Goal: Information Seeking & Learning: Learn about a topic

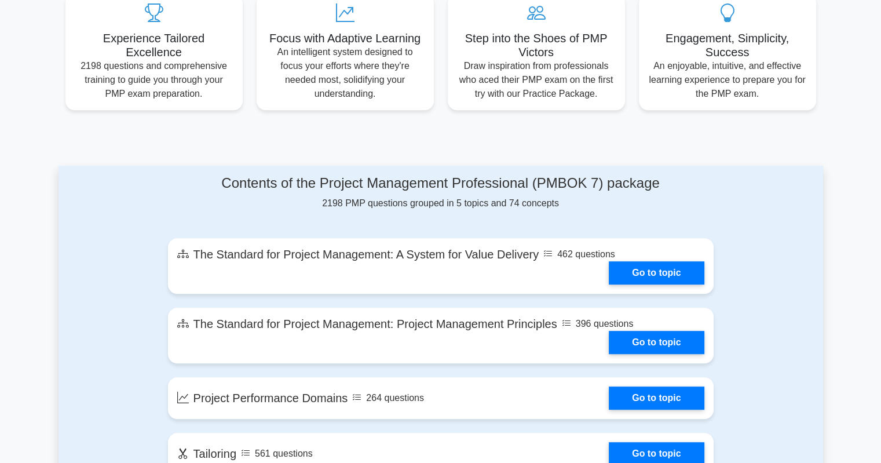
scroll to position [174, 0]
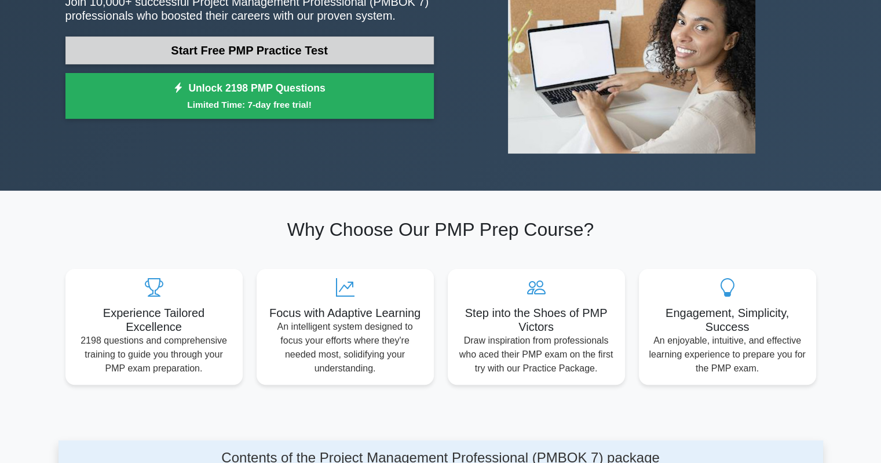
click at [248, 43] on link "Start Free PMP Practice Test" at bounding box center [249, 50] width 368 height 28
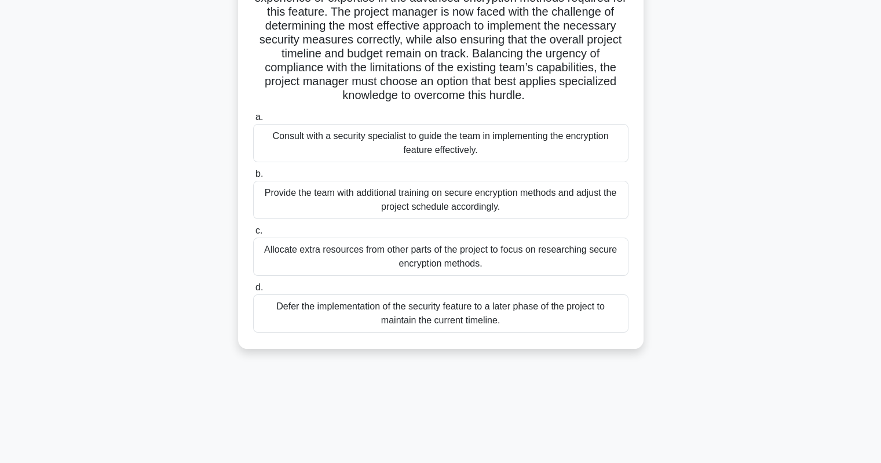
scroll to position [163, 0]
click at [396, 312] on div "Defer the implementation of the security feature to a later phase of the projec…" at bounding box center [440, 313] width 375 height 38
click at [253, 291] on input "d. Defer the implementation of the security feature to a later phase of the pro…" at bounding box center [253, 287] width 0 height 8
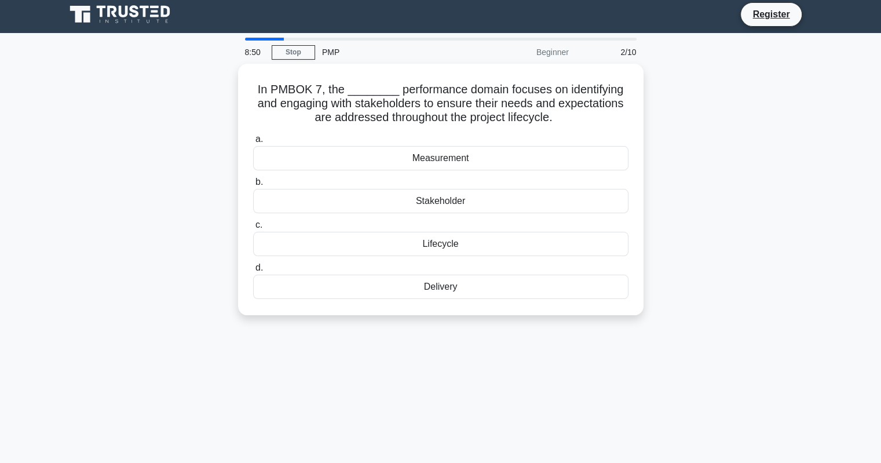
scroll to position [0, 0]
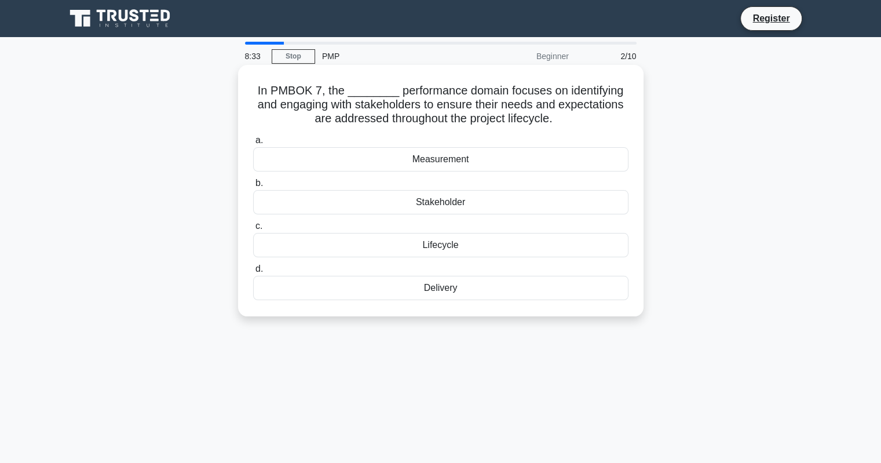
click at [438, 291] on div "Delivery" at bounding box center [440, 288] width 375 height 24
click at [253, 273] on input "d. Delivery" at bounding box center [253, 269] width 0 height 8
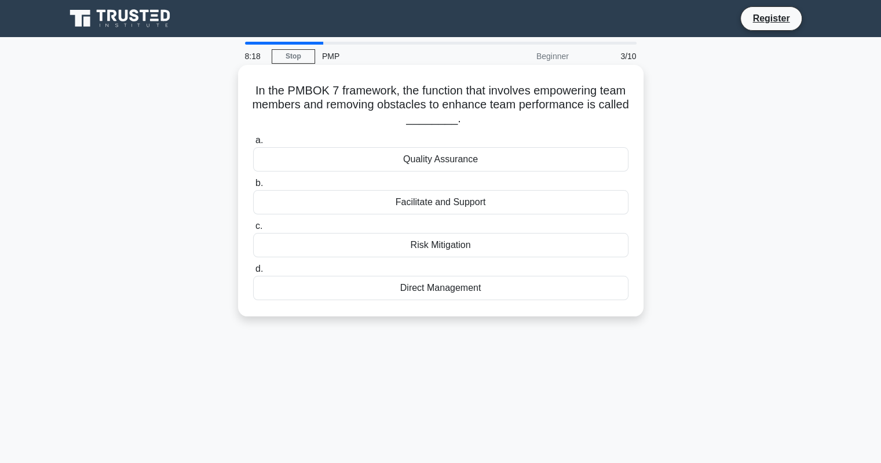
click at [434, 205] on div "Facilitate and Support" at bounding box center [440, 202] width 375 height 24
click at [253, 187] on input "b. Facilitate and Support" at bounding box center [253, 184] width 0 height 8
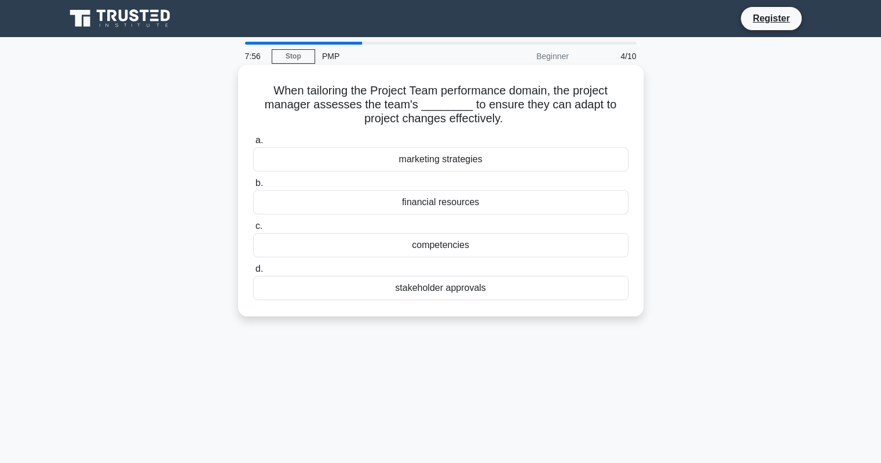
click at [426, 250] on div "competencies" at bounding box center [440, 245] width 375 height 24
click at [253, 230] on input "c. competencies" at bounding box center [253, 226] width 0 height 8
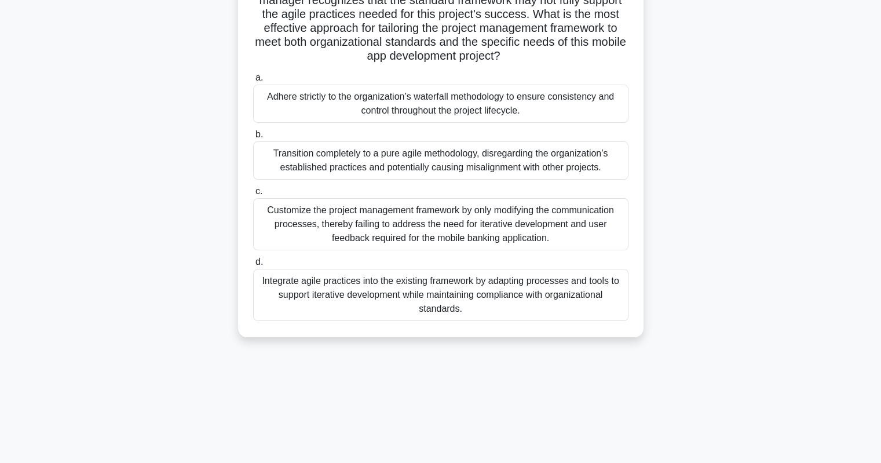
scroll to position [163, 0]
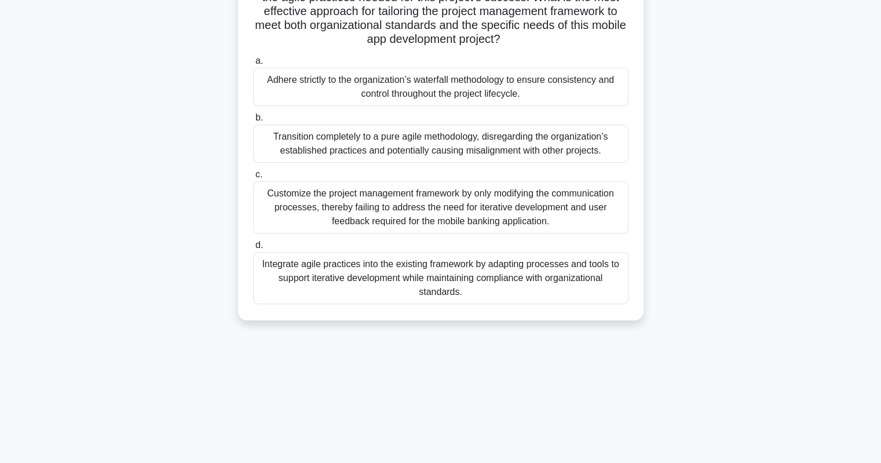
click at [417, 281] on div "Integrate agile practices into the existing framework by adapting processes and…" at bounding box center [440, 278] width 375 height 52
click at [253, 249] on input "d. Integrate agile practices into the existing framework by adapting processes …" at bounding box center [253, 246] width 0 height 8
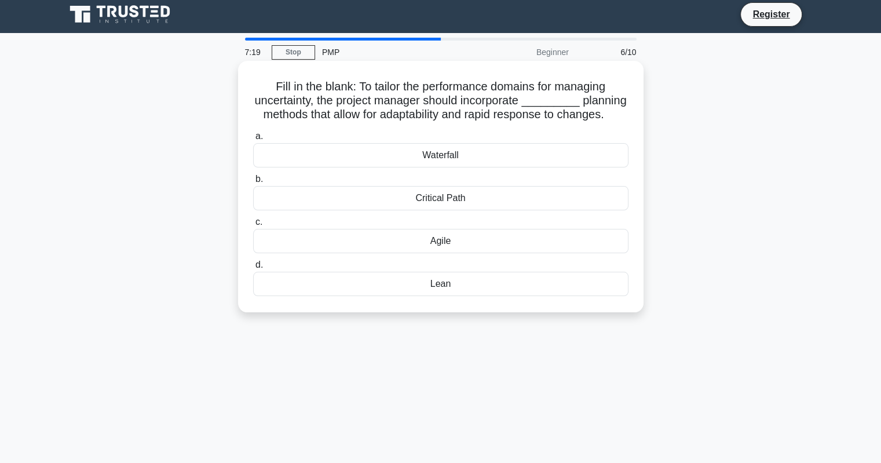
scroll to position [0, 0]
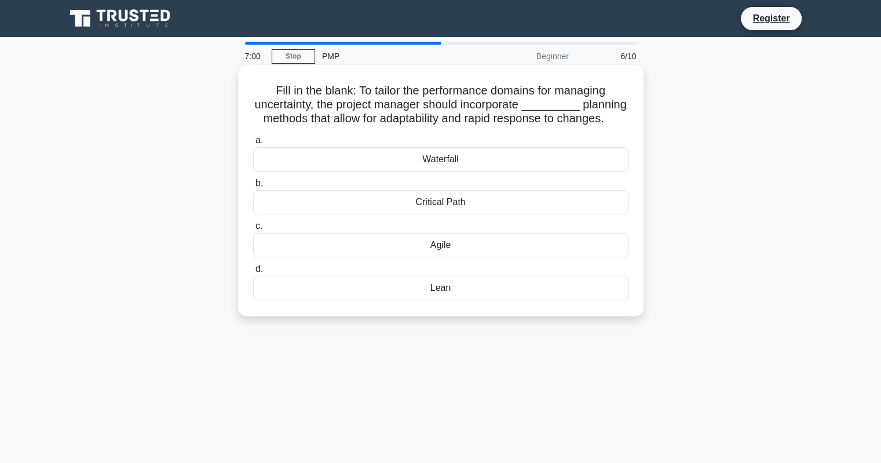
click at [440, 248] on div "Agile" at bounding box center [440, 245] width 375 height 24
click at [253, 230] on input "c. Agile" at bounding box center [253, 226] width 0 height 8
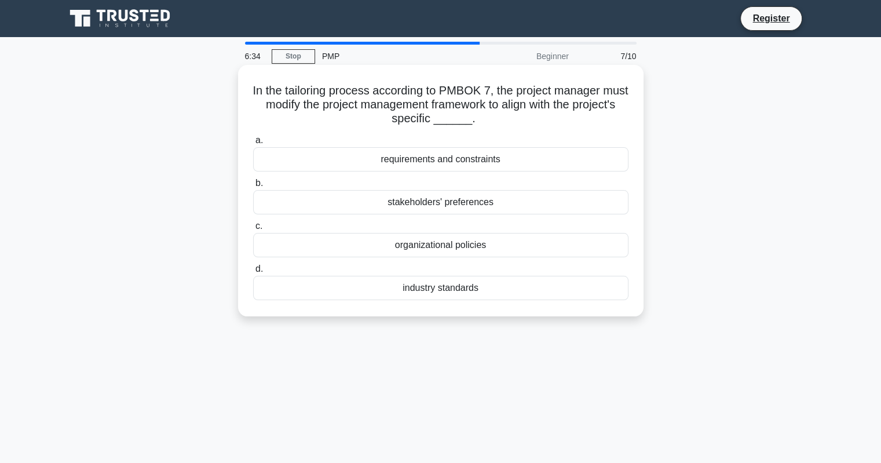
click at [443, 162] on div "requirements and constraints" at bounding box center [440, 159] width 375 height 24
click at [253, 144] on input "a. requirements and constraints" at bounding box center [253, 141] width 0 height 8
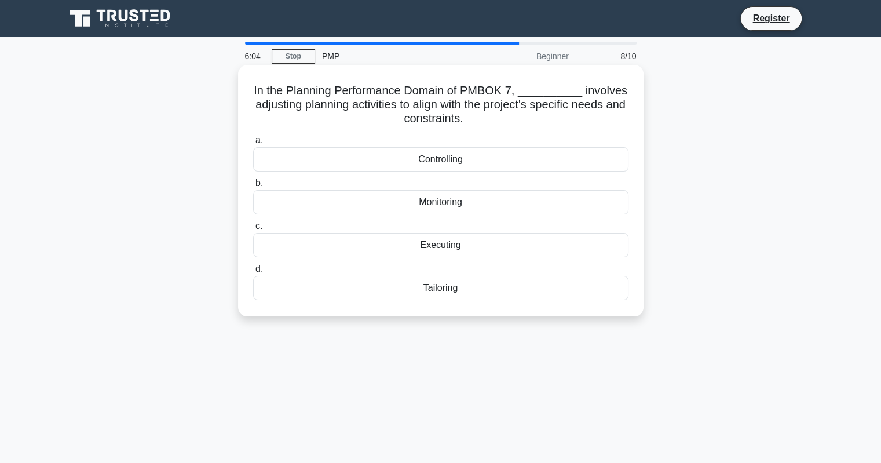
click at [448, 291] on div "Tailoring" at bounding box center [440, 288] width 375 height 24
click at [253, 273] on input "d. Tailoring" at bounding box center [253, 269] width 0 height 8
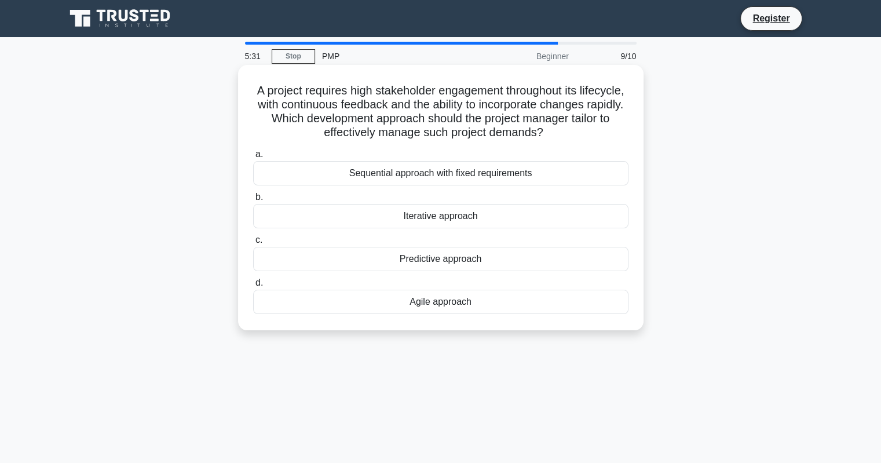
click at [420, 303] on div "Agile approach" at bounding box center [440, 302] width 375 height 24
click at [253, 287] on input "d. Agile approach" at bounding box center [253, 283] width 0 height 8
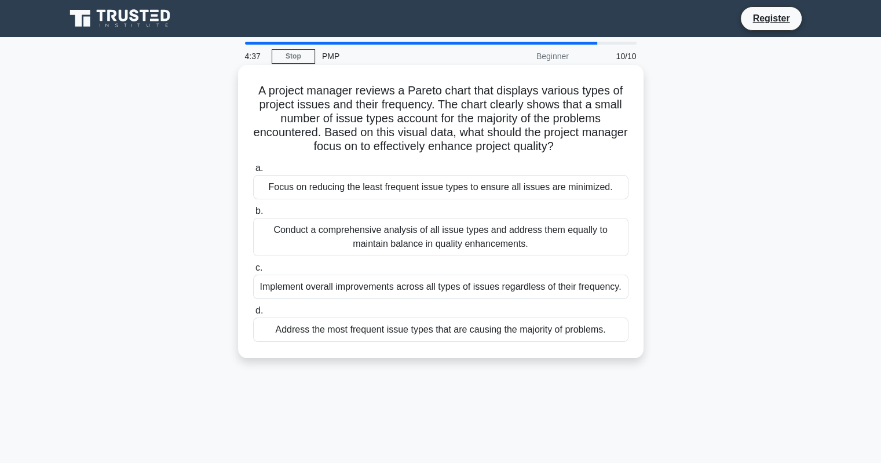
click at [387, 234] on div "Conduct a comprehensive analysis of all issue types and address them equally to…" at bounding box center [440, 237] width 375 height 38
click at [253, 215] on input "b. Conduct a comprehensive analysis of all issue types and address them equally…" at bounding box center [253, 211] width 0 height 8
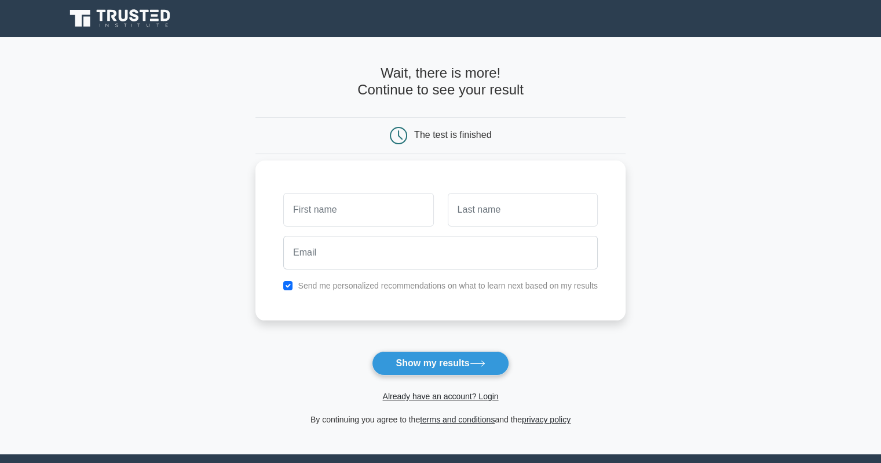
click at [379, 209] on input "text" at bounding box center [358, 210] width 150 height 34
click at [432, 361] on button "Show my results" at bounding box center [440, 363] width 137 height 24
type input "Michaela"
click at [476, 218] on input "text" at bounding box center [523, 210] width 150 height 34
type input "Skulinova"
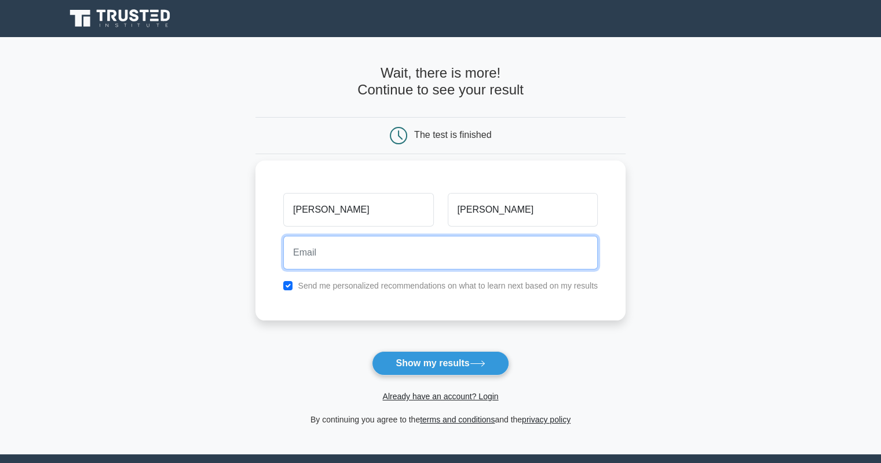
click at [348, 264] on input "email" at bounding box center [440, 253] width 315 height 34
type input "skulinova@gmail.com"
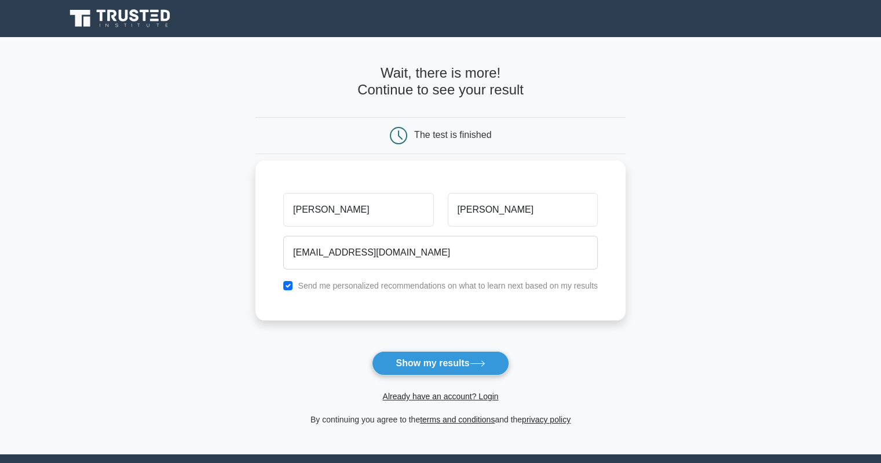
click at [281, 284] on div "Send me personalized recommendations on what to learn next based on my results" at bounding box center [440, 286] width 328 height 14
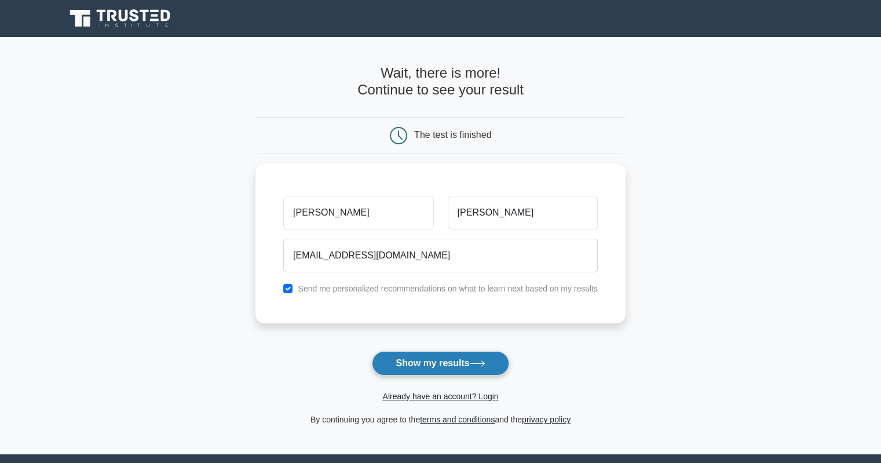
click at [411, 363] on button "Show my results" at bounding box center [440, 363] width 137 height 24
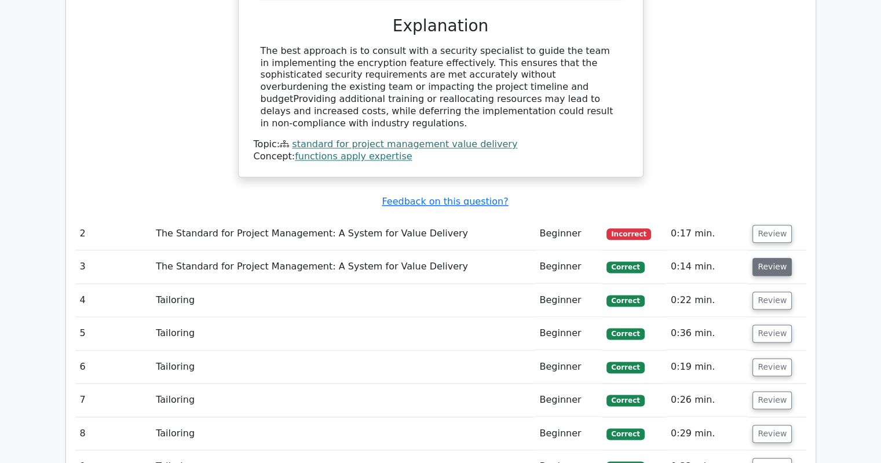
scroll to position [1390, 0]
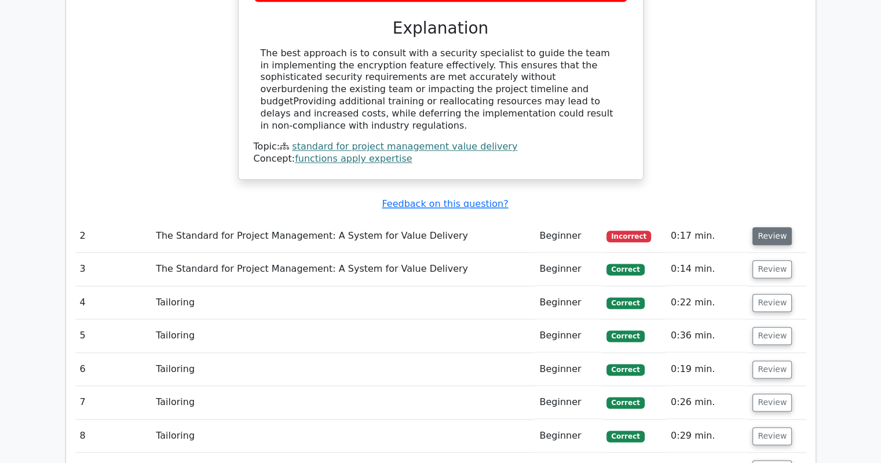
click at [778, 227] on button "Review" at bounding box center [771, 236] width 39 height 18
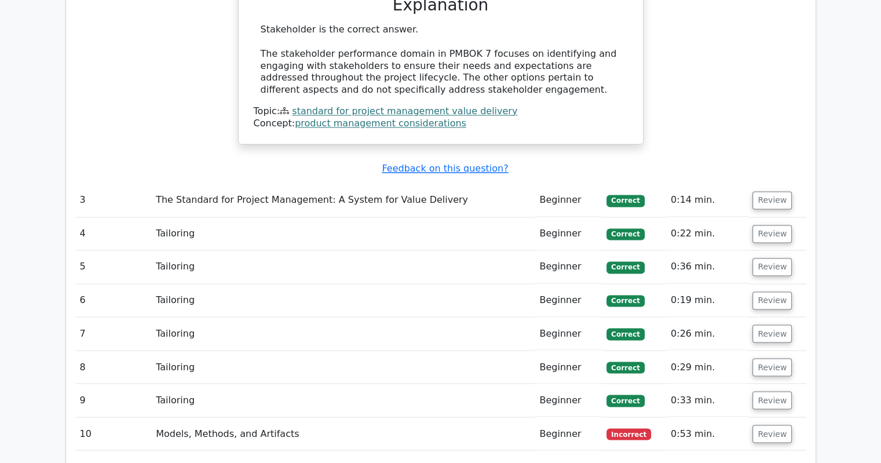
scroll to position [1911, 0]
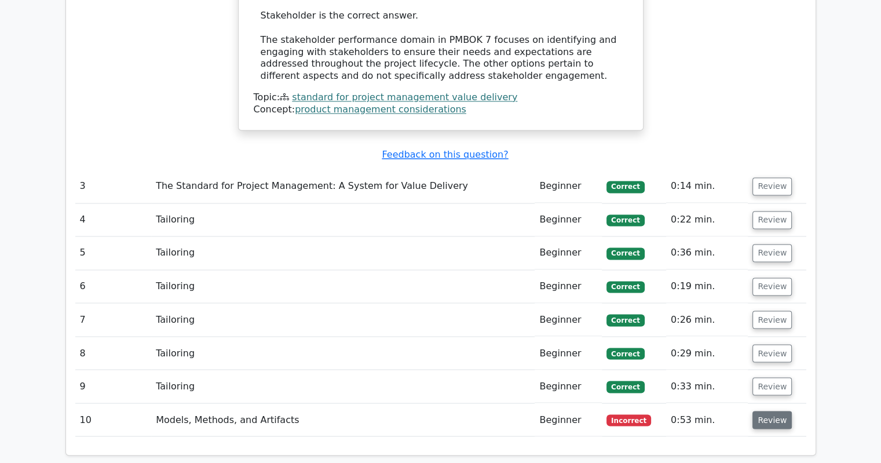
click at [768, 411] on button "Review" at bounding box center [771, 420] width 39 height 18
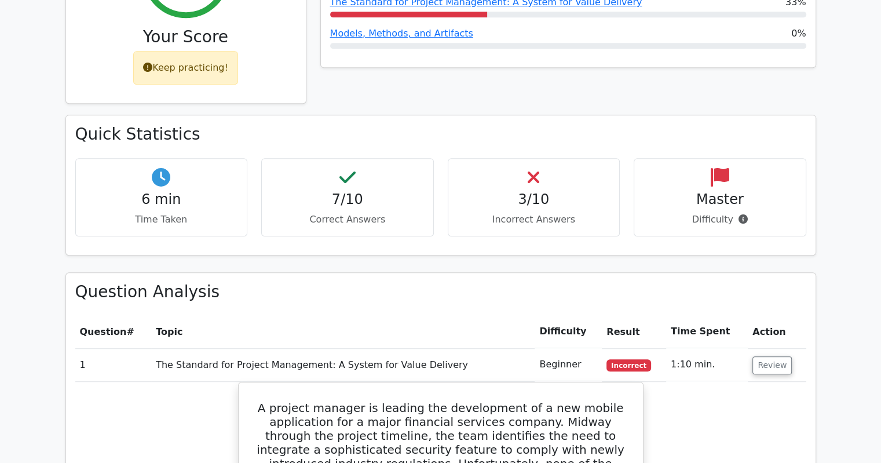
scroll to position [348, 0]
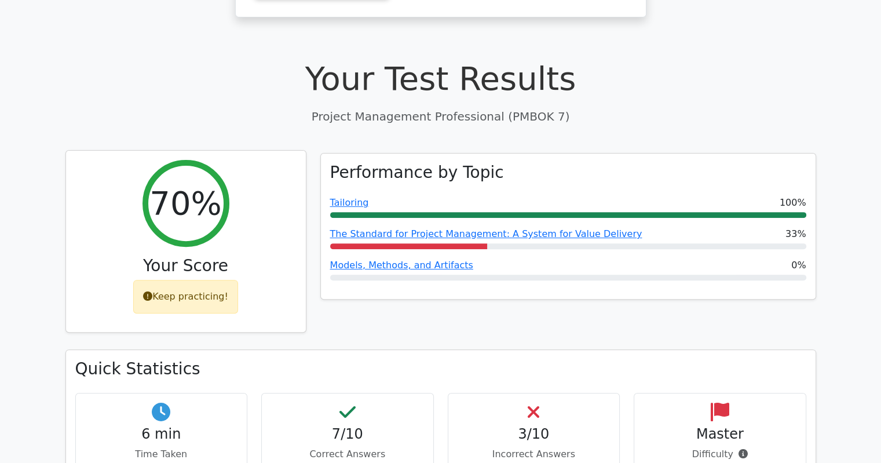
click at [204, 280] on div "Keep practicing!" at bounding box center [185, 297] width 105 height 34
click at [191, 280] on div "Keep practicing!" at bounding box center [185, 297] width 105 height 34
click at [174, 184] on h2 "70%" at bounding box center [185, 203] width 72 height 39
